Goal: Information Seeking & Learning: Find specific fact

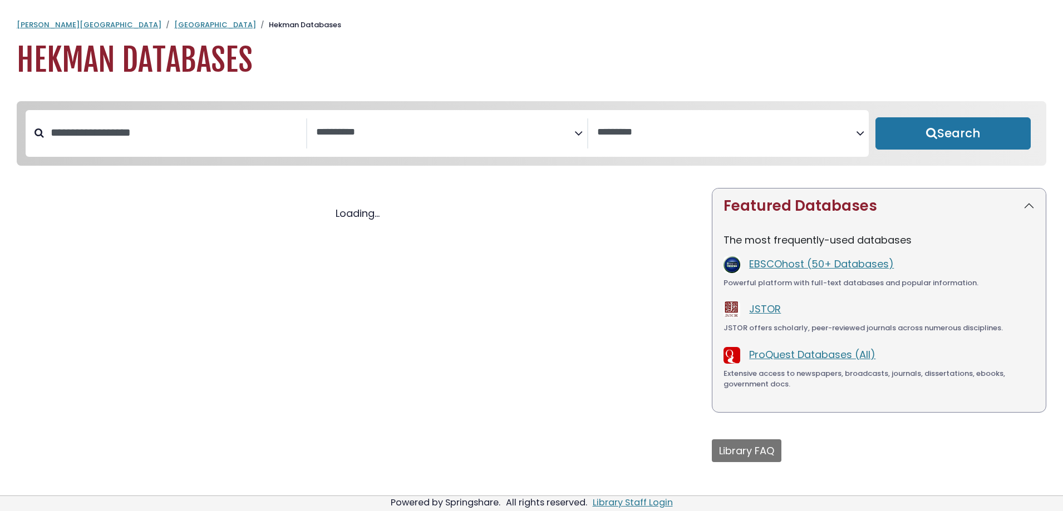
select select "Database Subject Filter"
select select "Database Vendors Filter"
select select "Database Subject Filter"
select select "Database Vendors Filter"
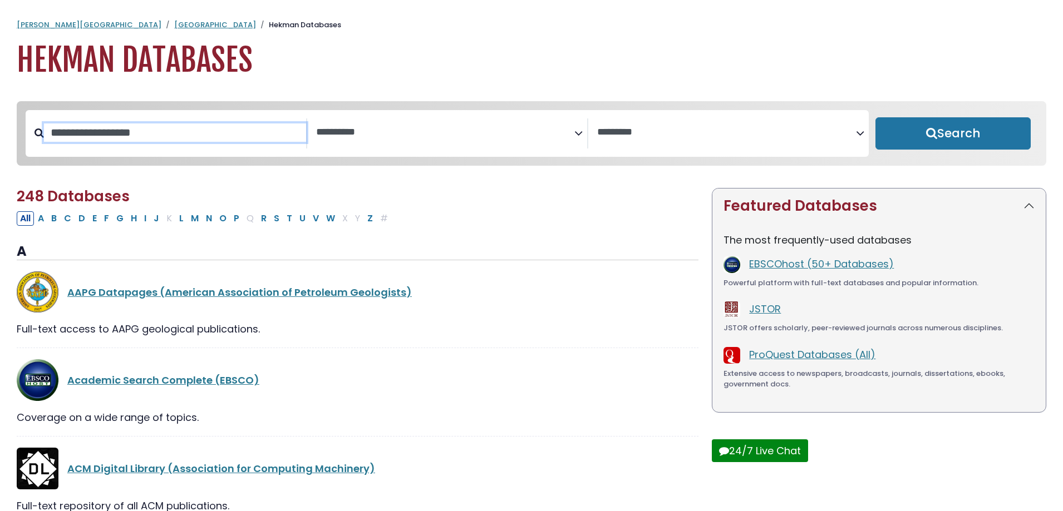
click at [76, 136] on input "Search database by title or keyword" at bounding box center [175, 133] width 262 height 18
type input "*"
click at [174, 25] on link "[GEOGRAPHIC_DATA]" at bounding box center [215, 24] width 82 height 11
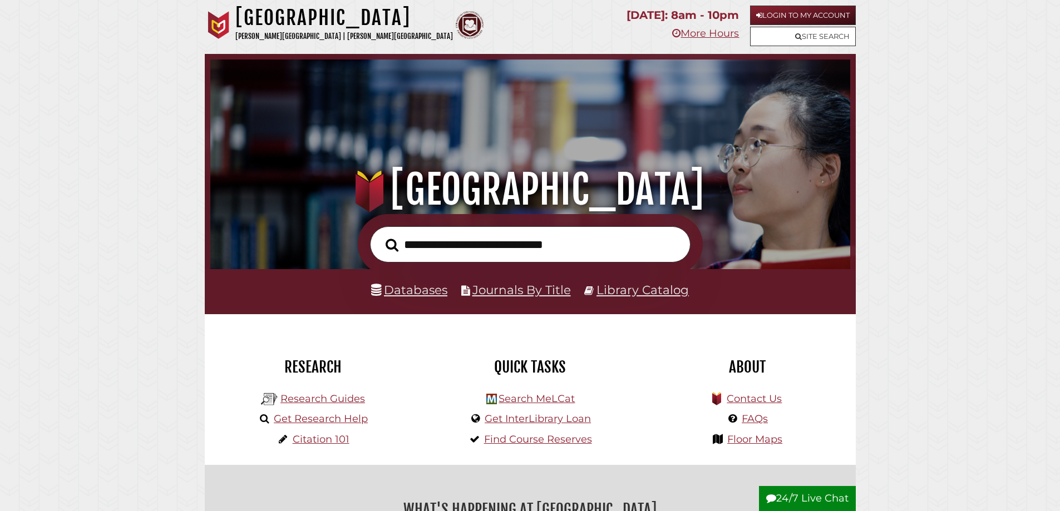
scroll to position [211, 634]
type input "**********"
click at [380, 235] on button "Search" at bounding box center [392, 245] width 24 height 20
